Goal: Task Accomplishment & Management: Manage account settings

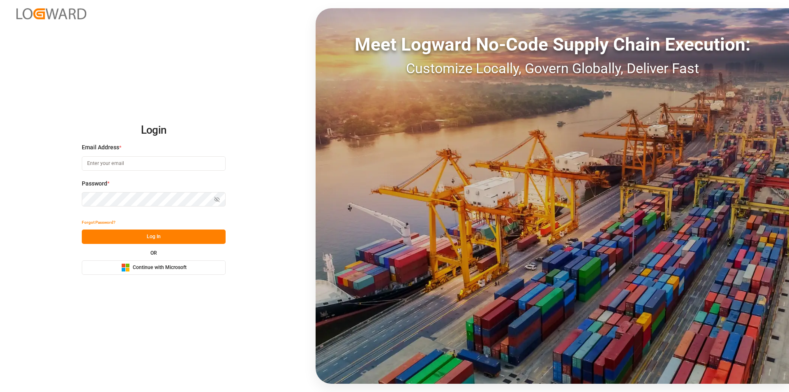
type input "[EMAIL_ADDRESS][PERSON_NAME][DOMAIN_NAME]"
click at [188, 235] on button "Log In" at bounding box center [154, 236] width 144 height 14
